Goal: Information Seeking & Learning: Learn about a topic

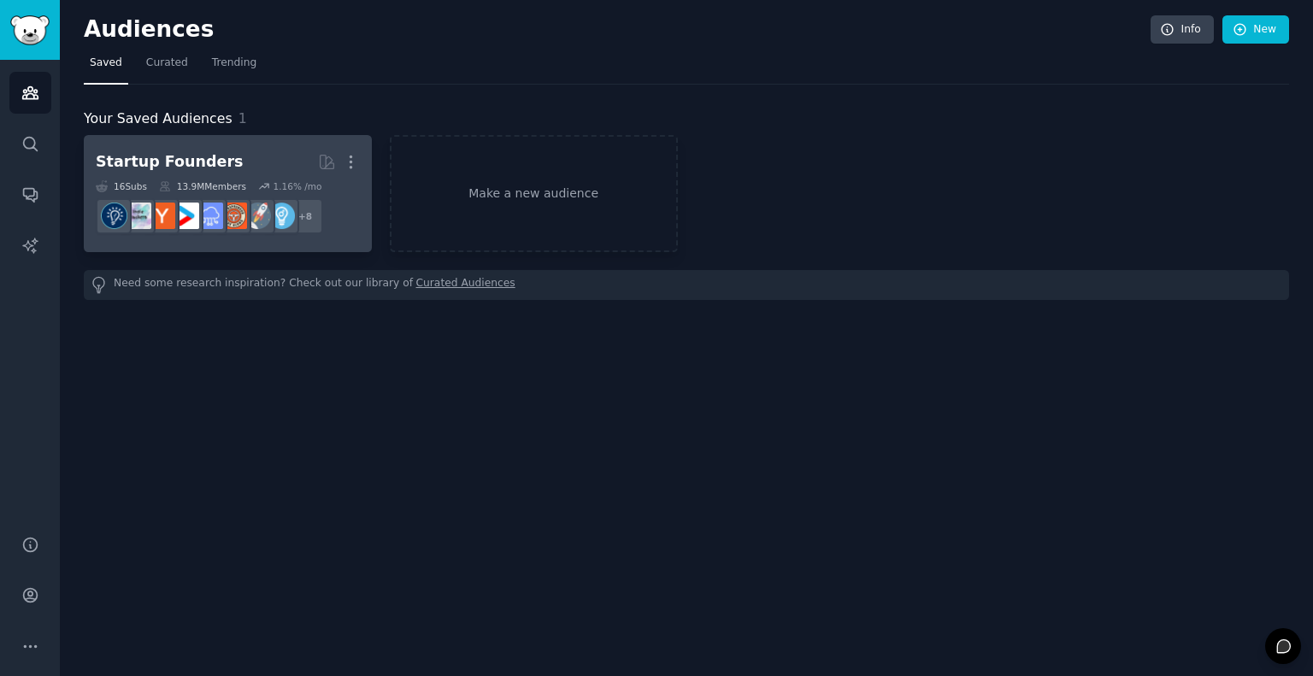
click at [232, 154] on h2 "Startup Founders Curated by GummySearch More" at bounding box center [228, 162] width 264 height 30
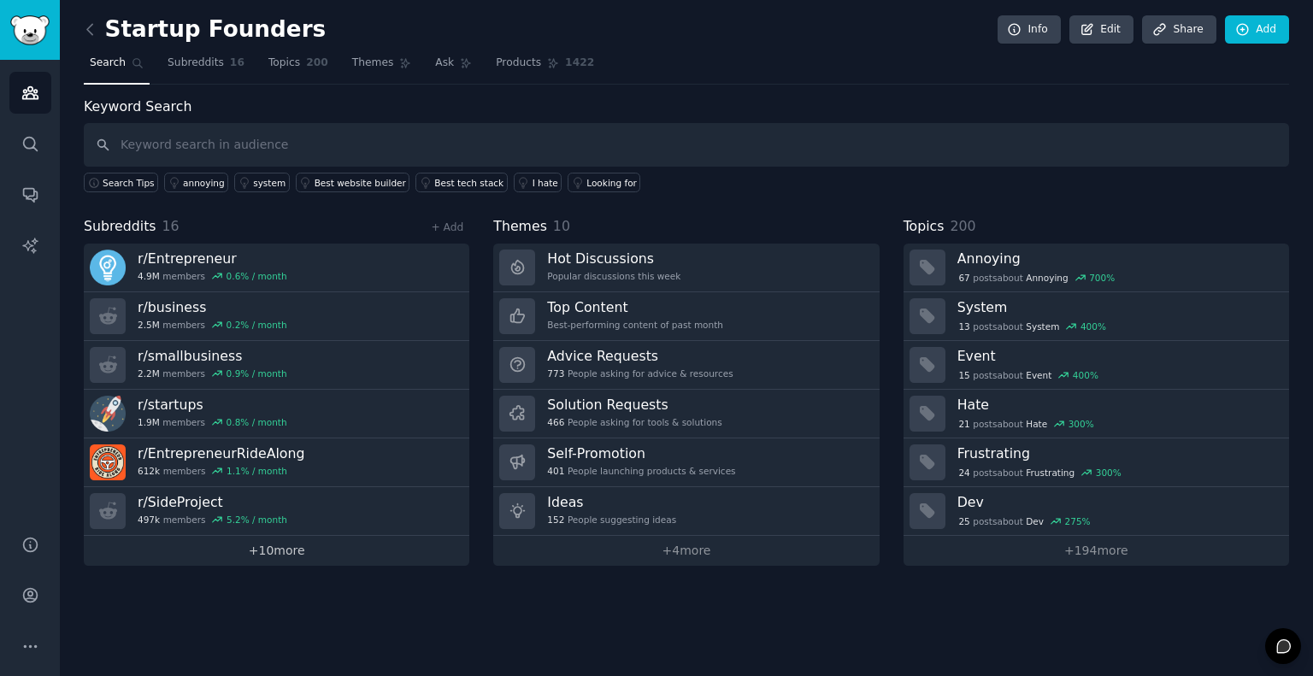
click at [332, 551] on link "+ 10 more" at bounding box center [276, 551] width 385 height 30
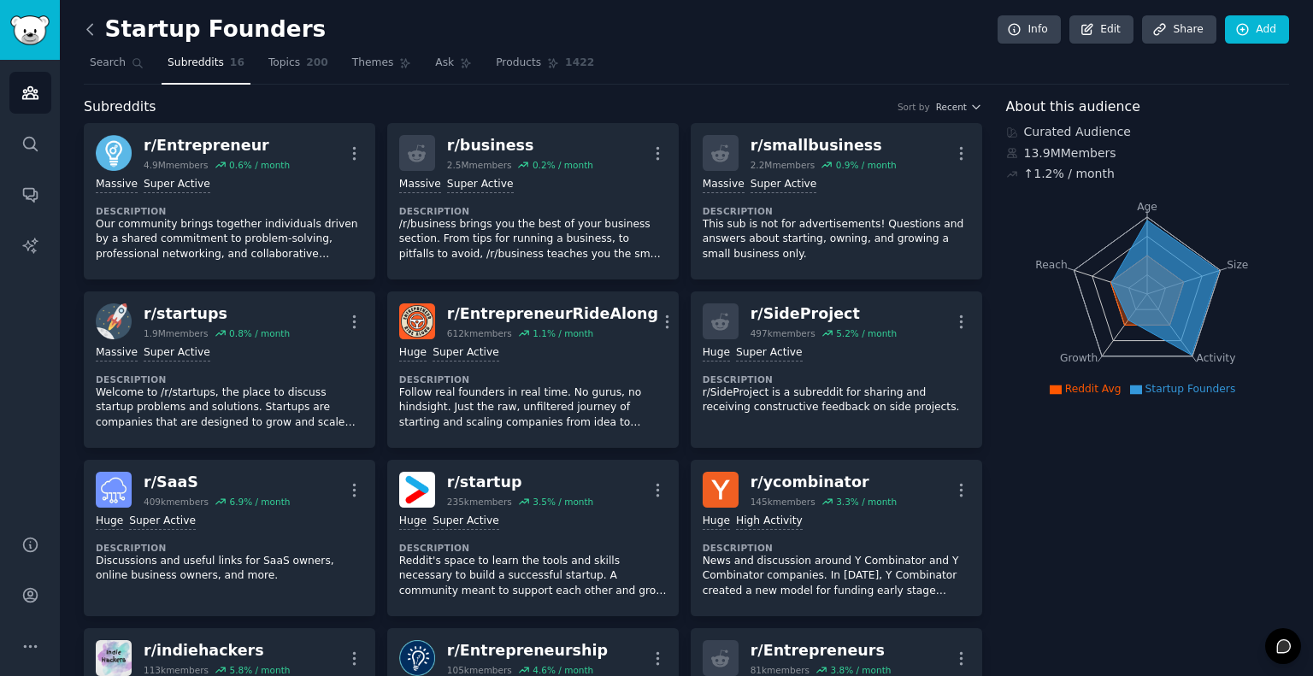
click at [85, 32] on icon at bounding box center [90, 30] width 18 height 18
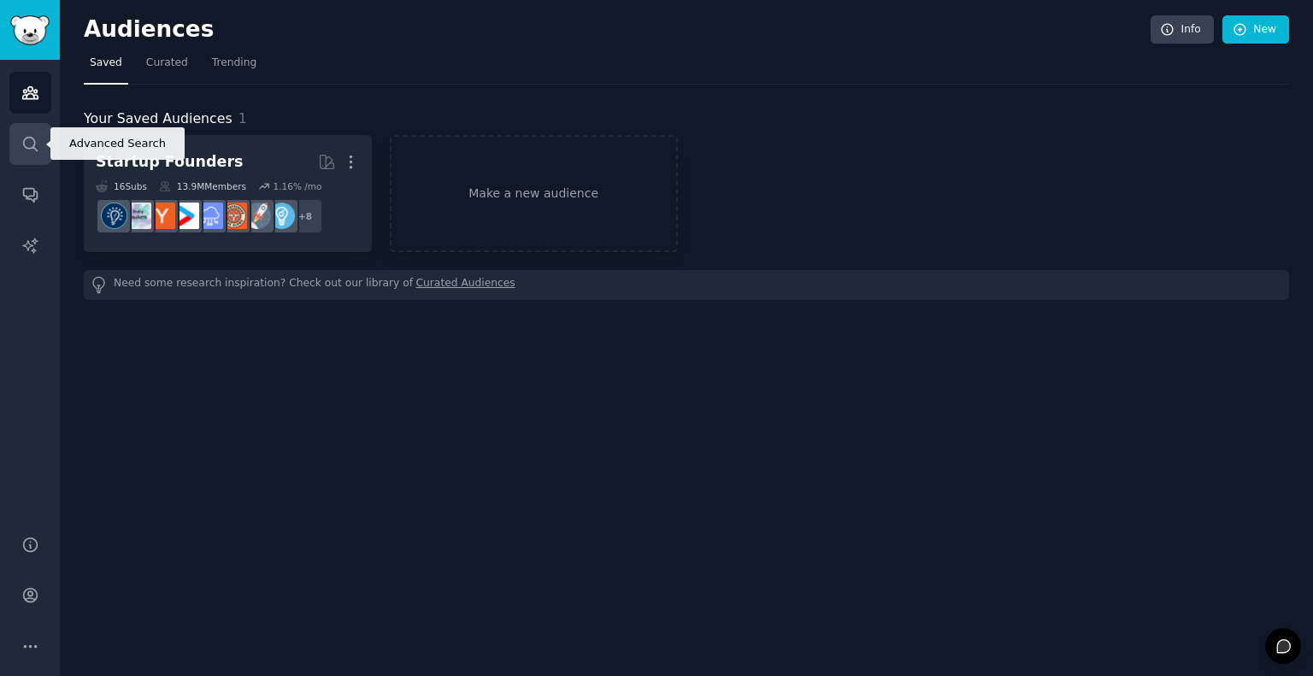
click at [26, 126] on link "Search" at bounding box center [30, 144] width 42 height 42
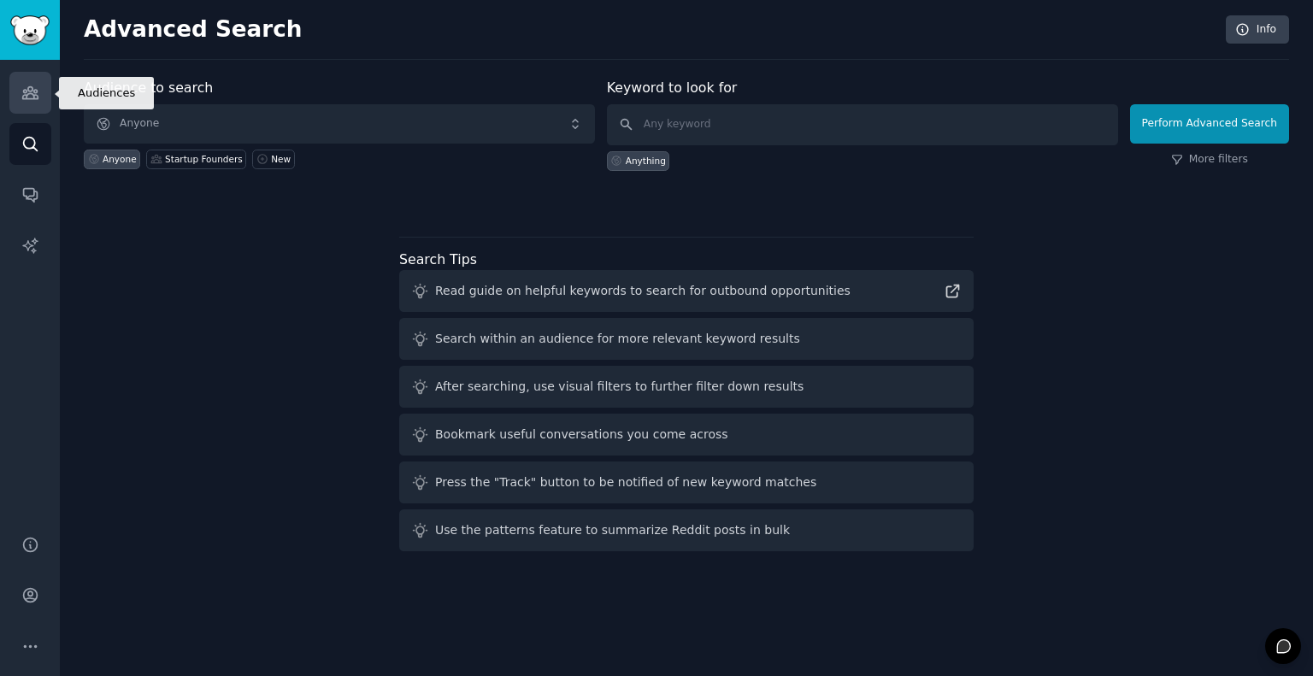
click at [35, 75] on link "Audiences" at bounding box center [30, 93] width 42 height 42
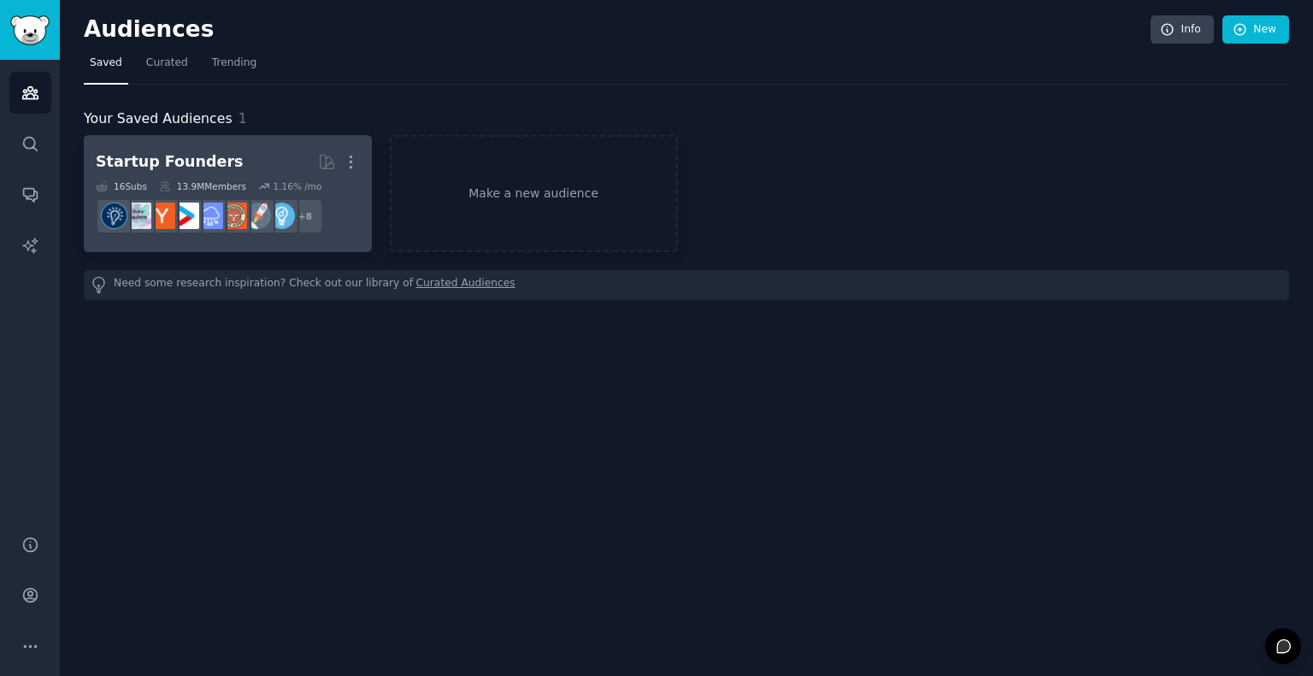
click at [243, 188] on div "16 Sub s 13.9M Members 1.16 % /mo" at bounding box center [228, 186] width 264 height 12
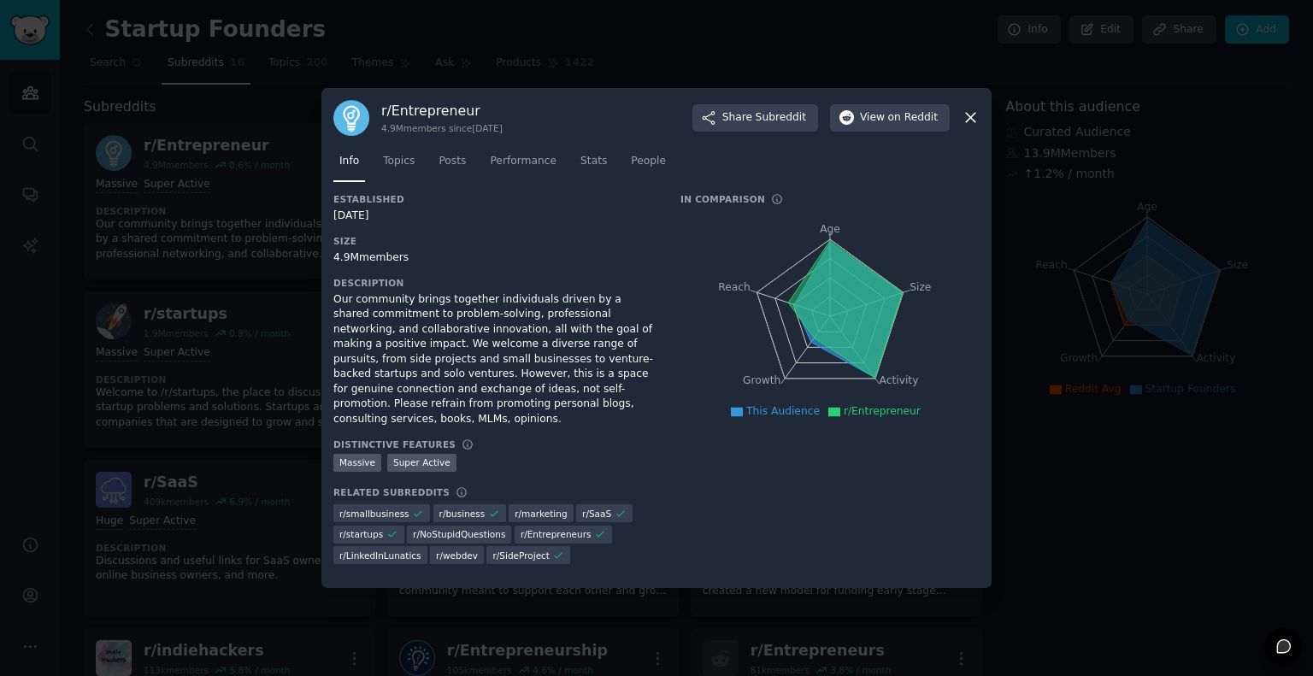
click at [965, 126] on icon at bounding box center [971, 118] width 18 height 18
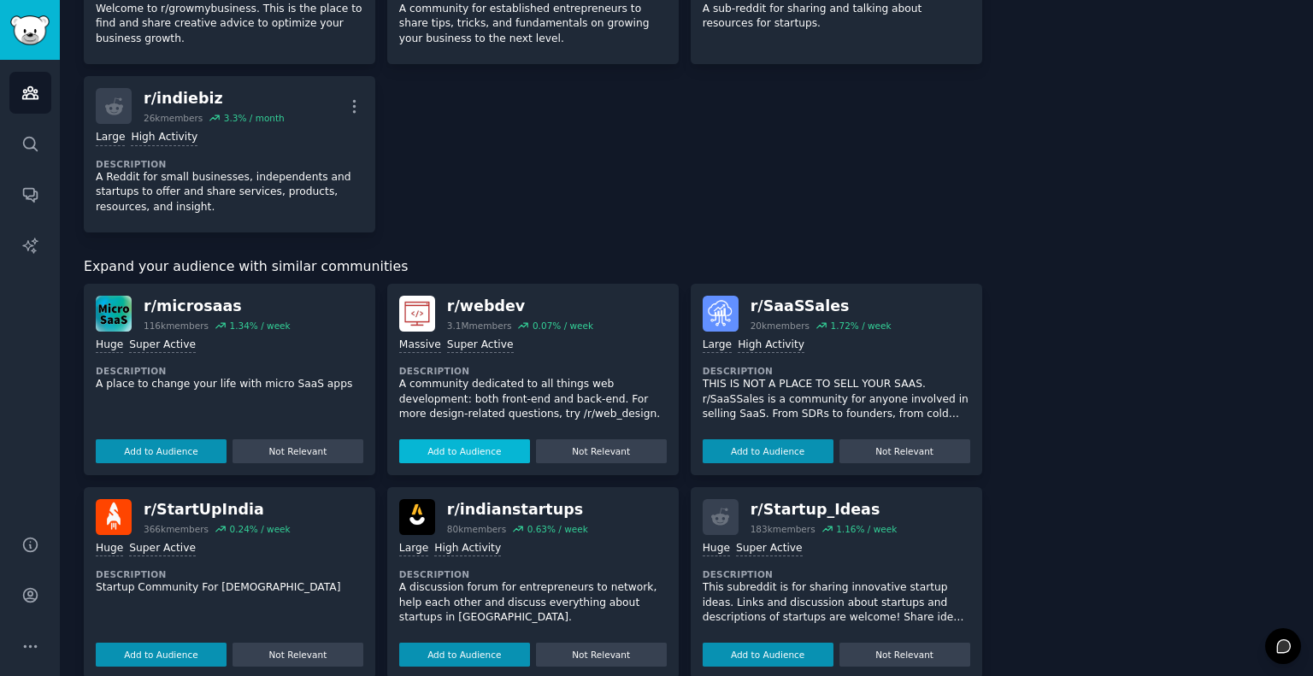
scroll to position [783, 0]
